Goal: Task Accomplishment & Management: Use online tool/utility

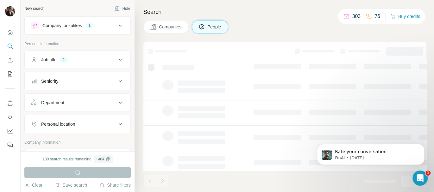
click at [116, 124] on icon at bounding box center [120, 125] width 8 height 8
click at [75, 139] on input "text" at bounding box center [77, 139] width 93 height 11
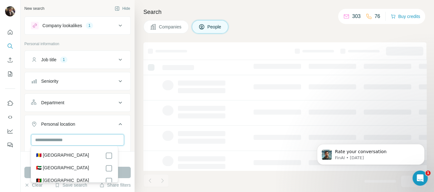
scroll to position [39, 0]
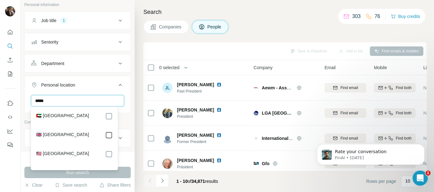
type input "*****"
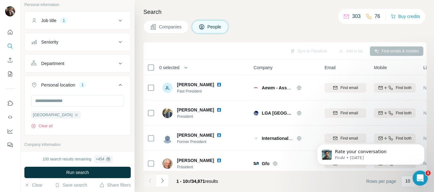
click at [125, 108] on div "New search Hide Company lookalikes 1 Personal information Job title 1 Seniority…" at bounding box center [78, 76] width 114 height 152
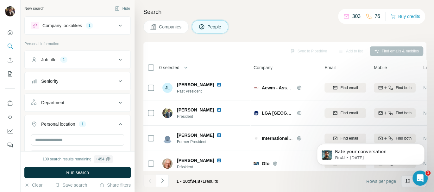
click at [116, 81] on icon at bounding box center [120, 82] width 8 height 8
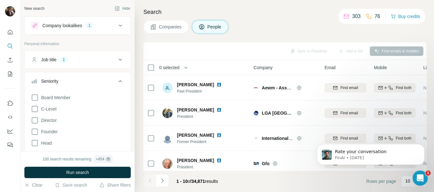
click at [116, 81] on icon at bounding box center [120, 82] width 8 height 8
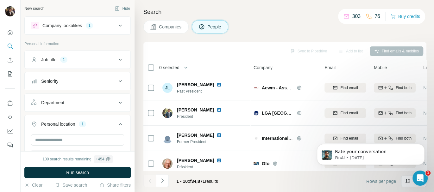
click at [116, 81] on icon at bounding box center [120, 82] width 8 height 8
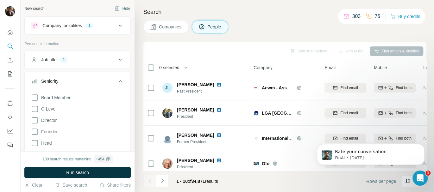
click at [116, 81] on icon at bounding box center [120, 82] width 8 height 8
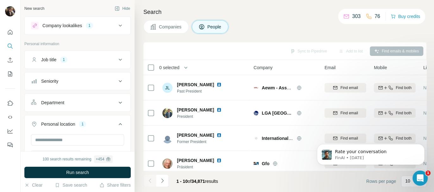
click at [116, 81] on icon at bounding box center [120, 82] width 8 height 8
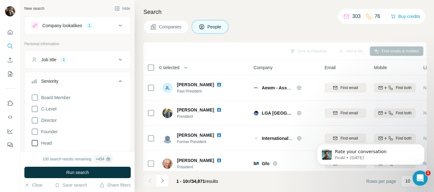
click at [33, 140] on icon at bounding box center [35, 144] width 8 height 8
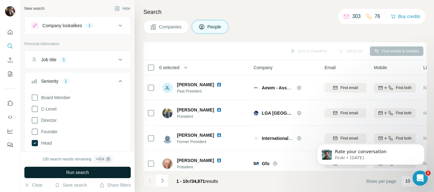
click at [78, 173] on span "Run search" at bounding box center [77, 173] width 23 height 6
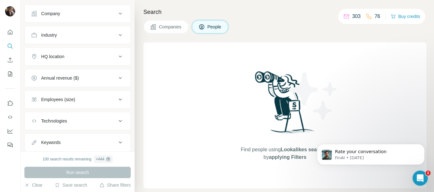
scroll to position [332, 0]
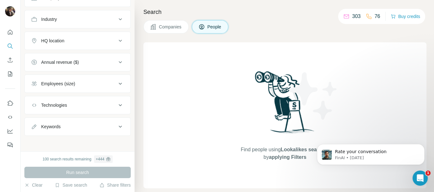
click at [119, 104] on icon at bounding box center [120, 105] width 3 height 2
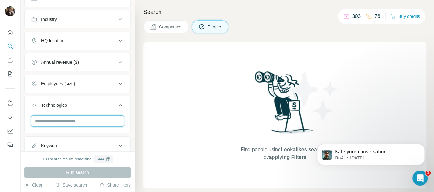
click at [85, 120] on input "text" at bounding box center [77, 121] width 93 height 11
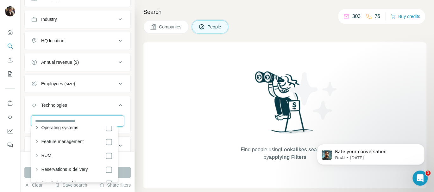
scroll to position [870, 0]
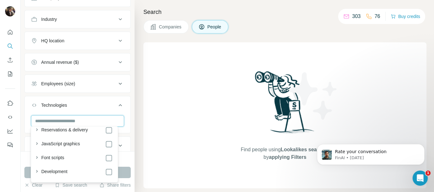
click at [67, 120] on input "text" at bounding box center [77, 121] width 93 height 11
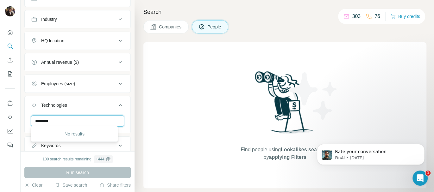
scroll to position [0, 0]
type input "*"
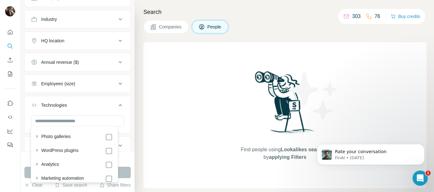
click at [155, 53] on div "Find people using Lookalikes search or by applying Filters" at bounding box center [284, 115] width 283 height 146
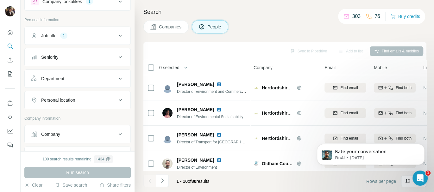
scroll to position [39, 0]
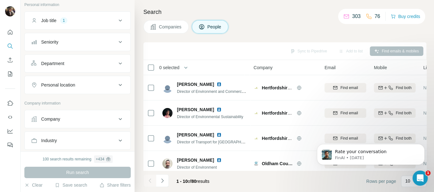
click at [119, 84] on icon at bounding box center [120, 85] width 3 height 2
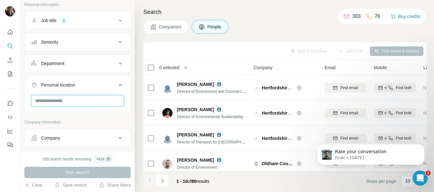
click at [80, 100] on input "text" at bounding box center [77, 100] width 93 height 11
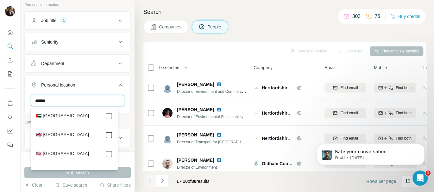
type input "******"
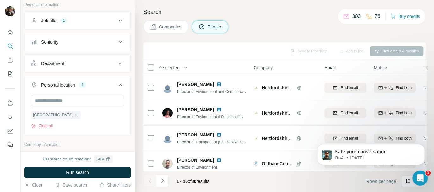
scroll to position [172, 0]
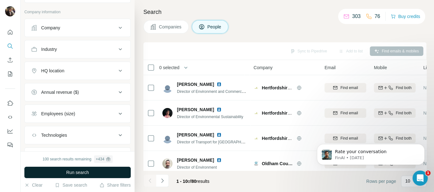
click at [97, 170] on button "Run search" at bounding box center [77, 172] width 106 height 11
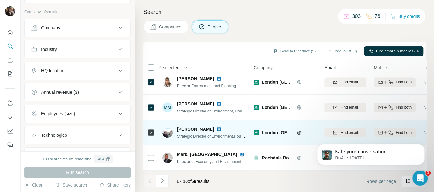
scroll to position [161, 0]
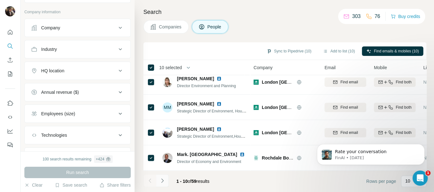
click at [165, 183] on icon "Navigate to next page" at bounding box center [162, 181] width 6 height 6
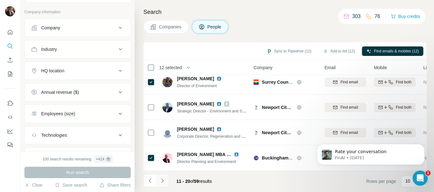
click at [162, 182] on icon "Navigate to next page" at bounding box center [162, 181] width 6 height 6
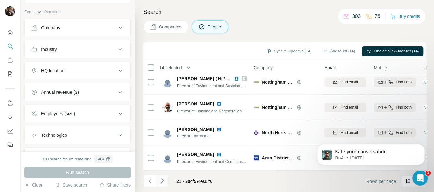
click at [162, 181] on icon "Navigate to next page" at bounding box center [162, 181] width 6 height 6
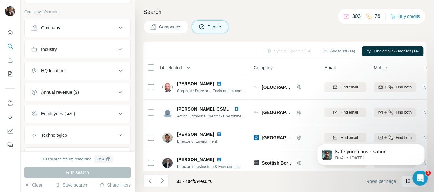
scroll to position [0, 0]
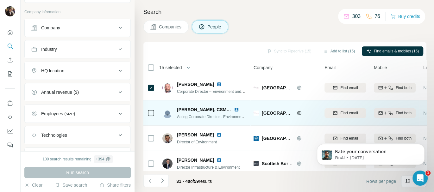
click at [146, 108] on td at bounding box center [150, 113] width 15 height 25
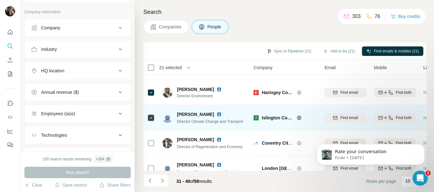
scroll to position [161, 0]
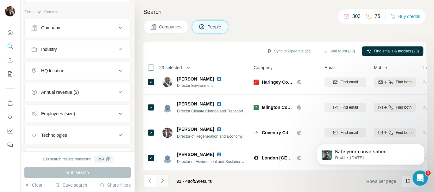
click at [163, 181] on icon "Navigate to next page" at bounding box center [162, 181] width 6 height 6
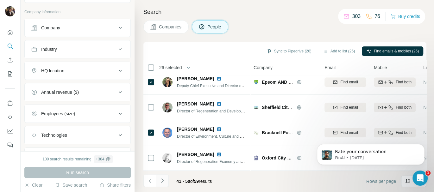
click at [162, 182] on icon "Navigate to next page" at bounding box center [162, 181] width 2 height 4
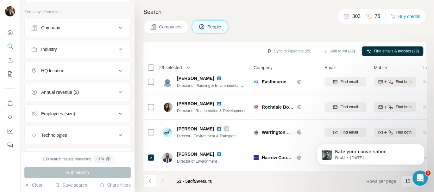
scroll to position [96, 0]
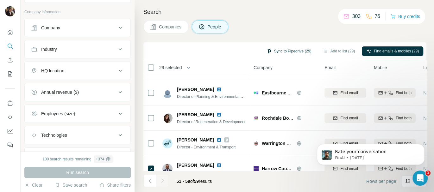
click at [283, 50] on button "Sync to Pipedrive (29)" at bounding box center [289, 51] width 54 height 9
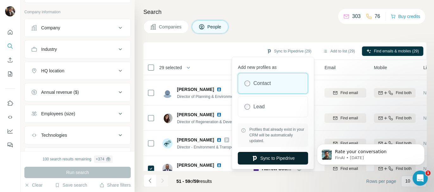
click at [278, 157] on button "Sync to Pipedrive" at bounding box center [273, 158] width 70 height 13
